Goal: Navigation & Orientation: Find specific page/section

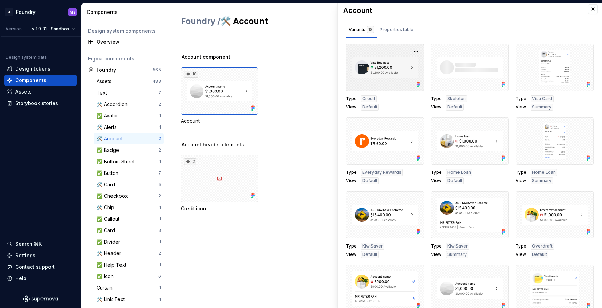
click at [377, 66] on div at bounding box center [385, 67] width 78 height 47
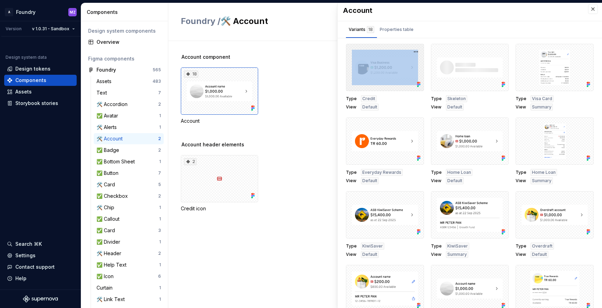
click at [377, 66] on div at bounding box center [385, 67] width 78 height 47
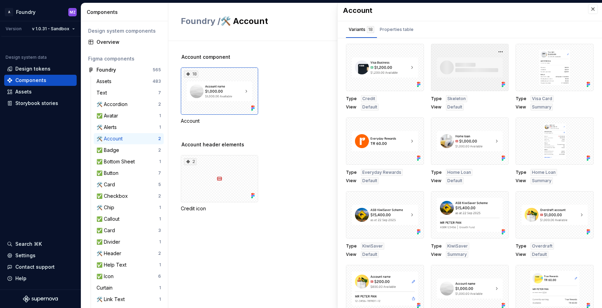
click at [449, 75] on div at bounding box center [470, 67] width 78 height 47
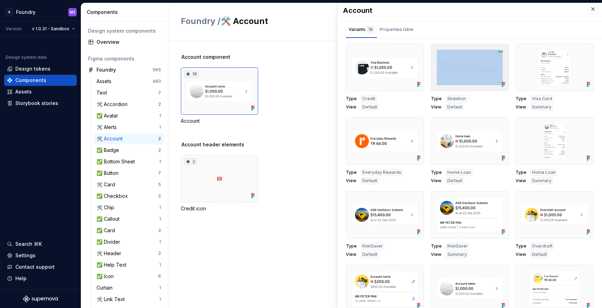
click at [449, 75] on div at bounding box center [470, 67] width 78 height 47
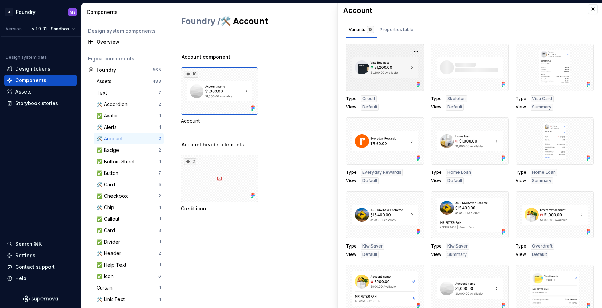
click at [386, 63] on div at bounding box center [385, 67] width 78 height 47
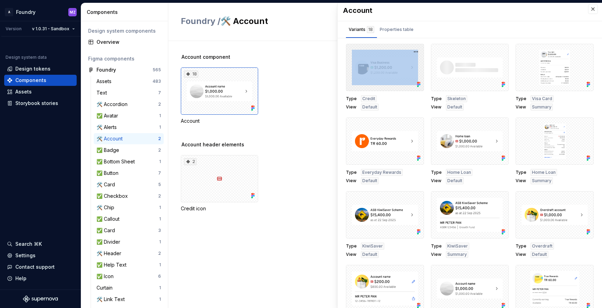
click at [386, 63] on div at bounding box center [385, 67] width 78 height 47
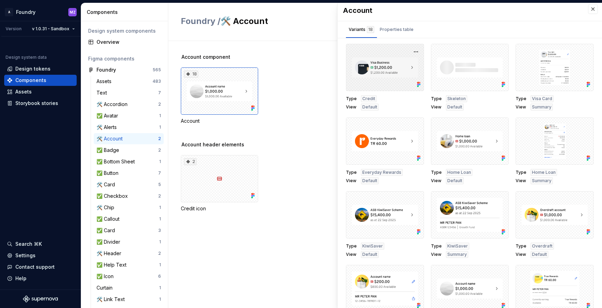
click at [417, 85] on icon at bounding box center [418, 85] width 2 height 2
click at [415, 85] on icon at bounding box center [418, 84] width 7 height 7
click at [413, 53] on button "button" at bounding box center [416, 52] width 10 height 10
click at [396, 65] on div "Open in [GEOGRAPHIC_DATA]" at bounding box center [389, 72] width 45 height 21
click at [297, 119] on div "18 Account" at bounding box center [391, 96] width 421 height 57
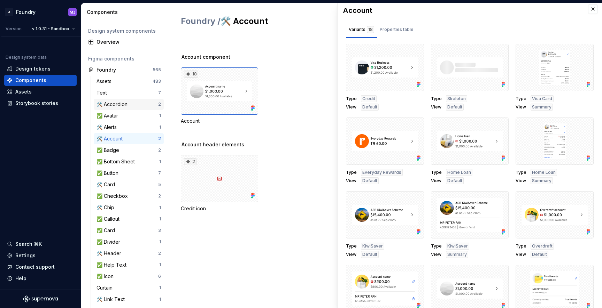
click at [126, 102] on div "🛠️ Accordion" at bounding box center [113, 104] width 34 height 7
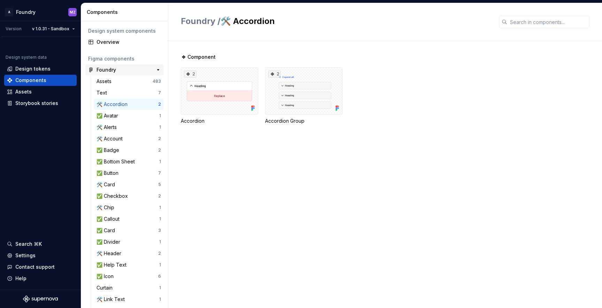
click at [144, 73] on div "Foundry" at bounding box center [122, 69] width 52 height 7
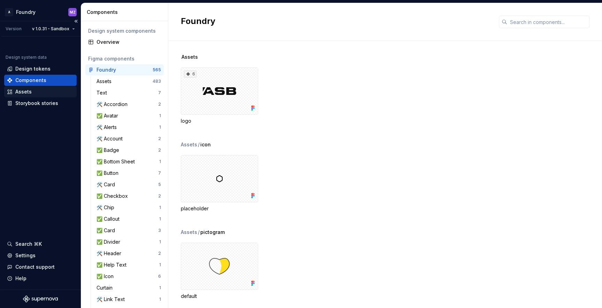
click at [38, 91] on div "Assets" at bounding box center [40, 91] width 67 height 7
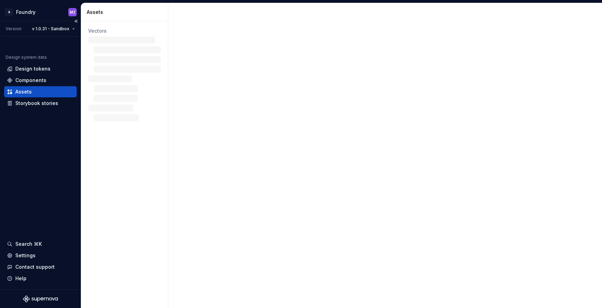
click at [25, 93] on div "Assets" at bounding box center [23, 91] width 16 height 7
click at [41, 69] on div "Design tokens" at bounding box center [32, 68] width 35 height 7
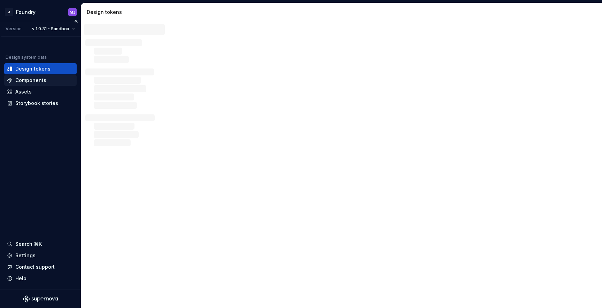
click at [40, 79] on div "Components" at bounding box center [30, 80] width 31 height 7
